Goal: Information Seeking & Learning: Stay updated

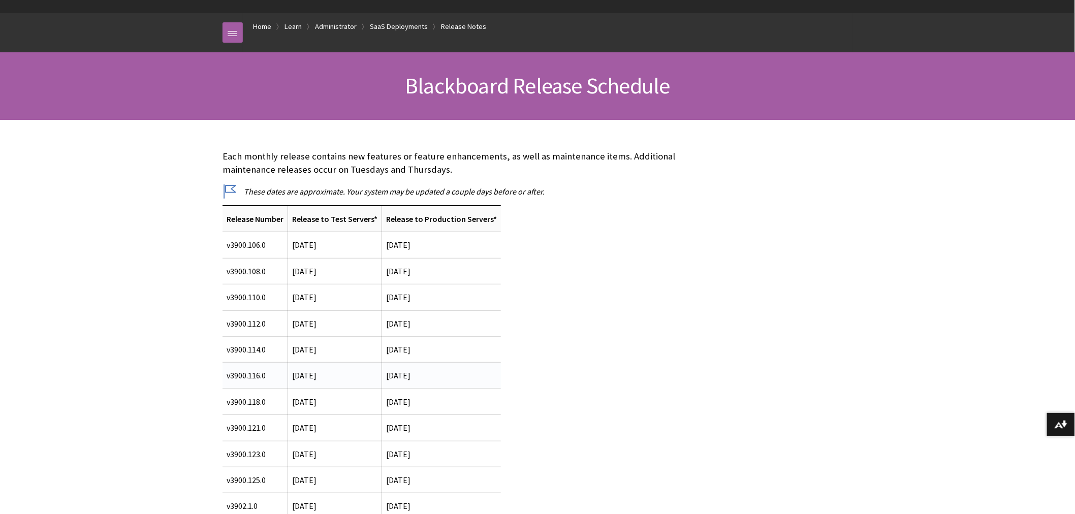
scroll to position [113, 0]
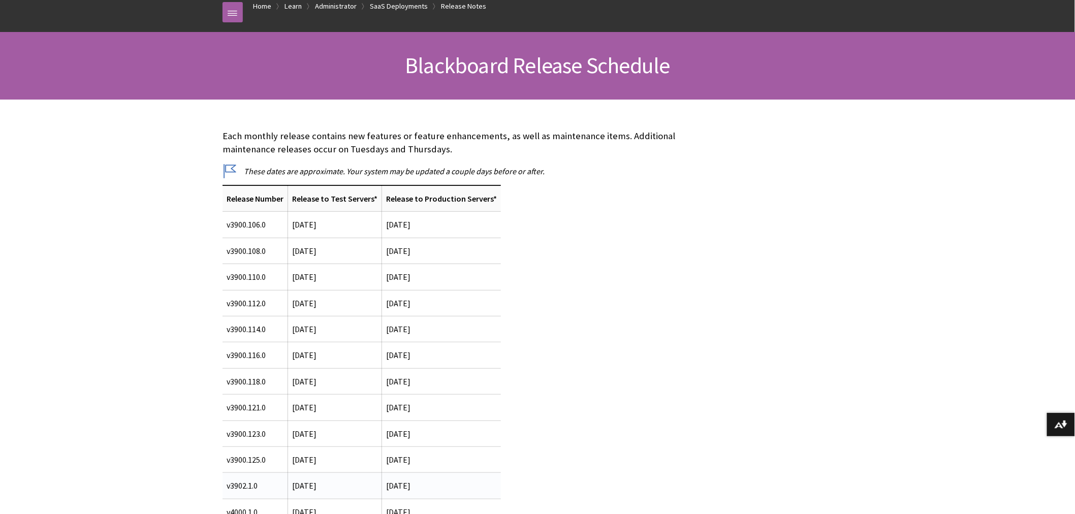
drag, startPoint x: 435, startPoint y: 486, endPoint x: 382, endPoint y: 486, distance: 52.8
click at [383, 486] on td "[DATE]" at bounding box center [441, 486] width 119 height 26
drag, startPoint x: 264, startPoint y: 487, endPoint x: 224, endPoint y: 485, distance: 40.2
click at [224, 485] on td "v3902.1.0" at bounding box center [255, 486] width 66 height 26
drag, startPoint x: 439, startPoint y: 484, endPoint x: 227, endPoint y: 478, distance: 211.9
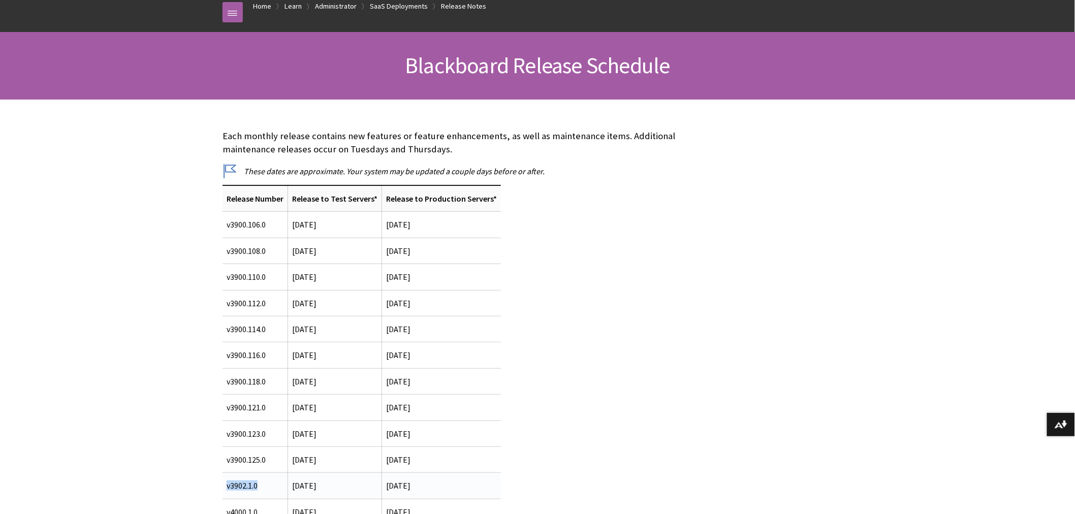
click at [227, 478] on tr "v3902.1.0 [DATE] [DATE]" at bounding box center [361, 486] width 278 height 26
copy tr "v3902.1.0 [DATE] [DATE]"
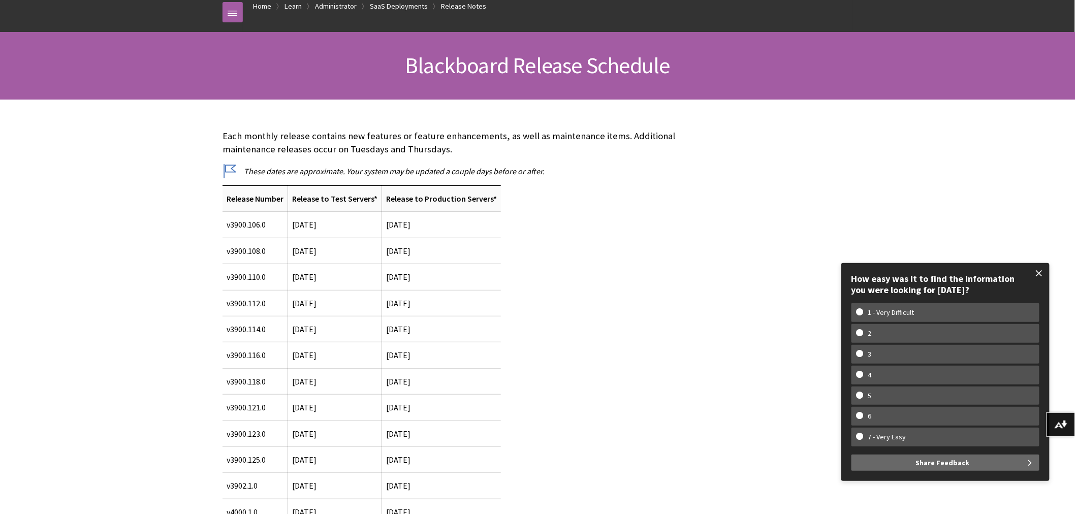
click at [1038, 271] on span at bounding box center [1039, 273] width 21 height 21
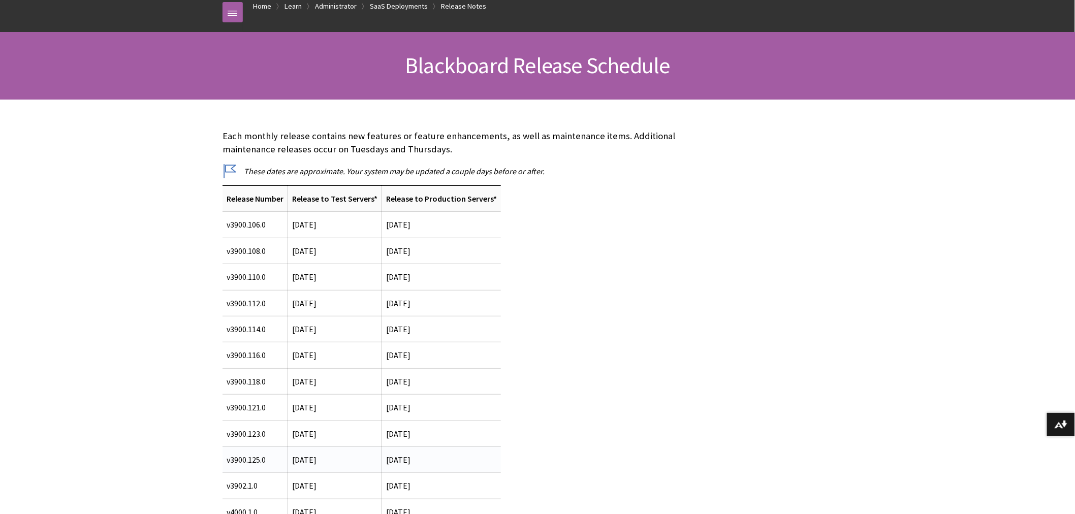
drag, startPoint x: 384, startPoint y: 459, endPoint x: 448, endPoint y: 458, distance: 64.5
click at [448, 458] on td "[DATE]" at bounding box center [441, 460] width 119 height 26
click at [388, 459] on td "[DATE]" at bounding box center [441, 460] width 119 height 26
drag, startPoint x: 229, startPoint y: 459, endPoint x: 445, endPoint y: 459, distance: 216.4
click at [445, 459] on tr "v3900.125.0 [DATE] [DATE]" at bounding box center [361, 460] width 278 height 26
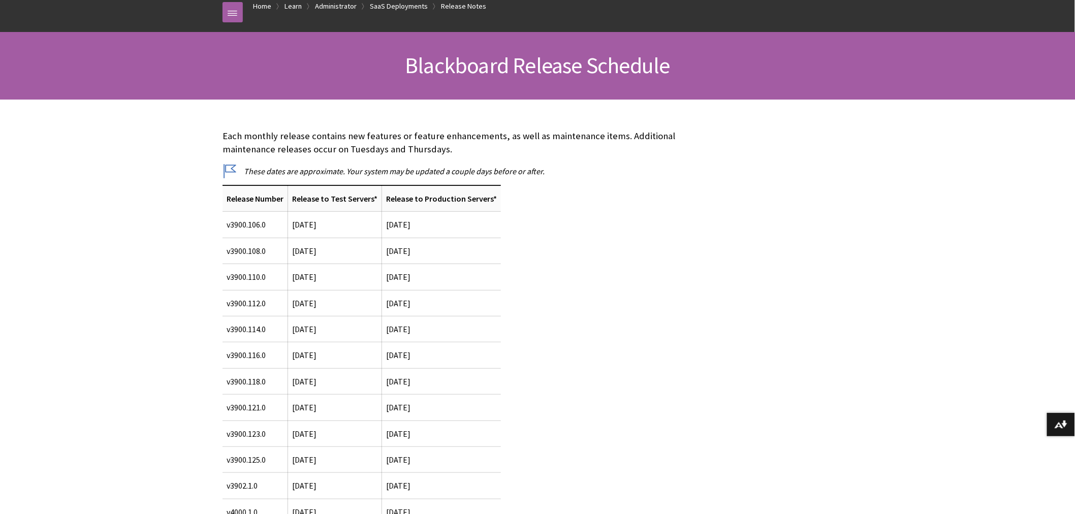
drag, startPoint x: 435, startPoint y: 488, endPoint x: 216, endPoint y: 492, distance: 219.0
click at [216, 492] on div "Each monthly release contains new features or feature enhancements, as well as …" at bounding box center [462, 498] width 500 height 797
click at [499, 457] on div "Each monthly release contains new features or feature enhancements, as well as …" at bounding box center [462, 498] width 480 height 737
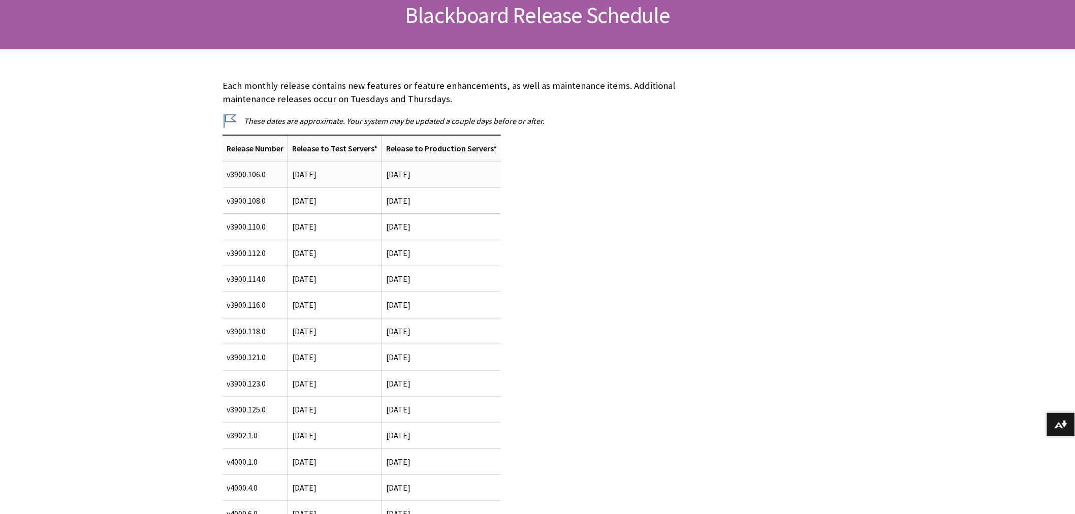
scroll to position [169, 0]
